Goal: Check status

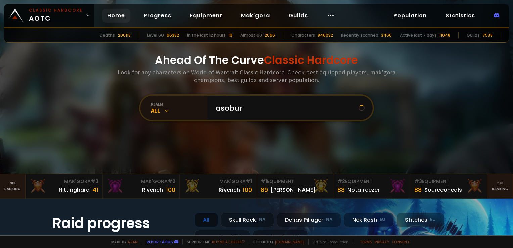
type input "asobura"
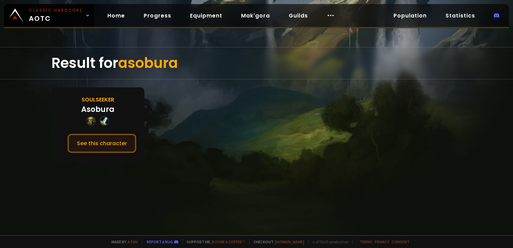
click at [99, 142] on button "See this character" at bounding box center [101, 143] width 69 height 19
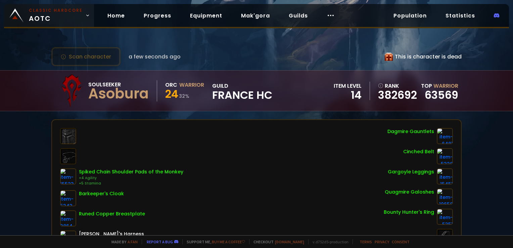
click at [78, 18] on span "Classic Hardcore AOTC" at bounding box center [56, 15] width 54 height 16
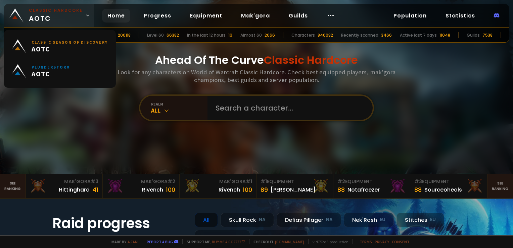
click at [69, 9] on small "Classic Hardcore" at bounding box center [56, 10] width 54 height 6
